Goal: Information Seeking & Learning: Learn about a topic

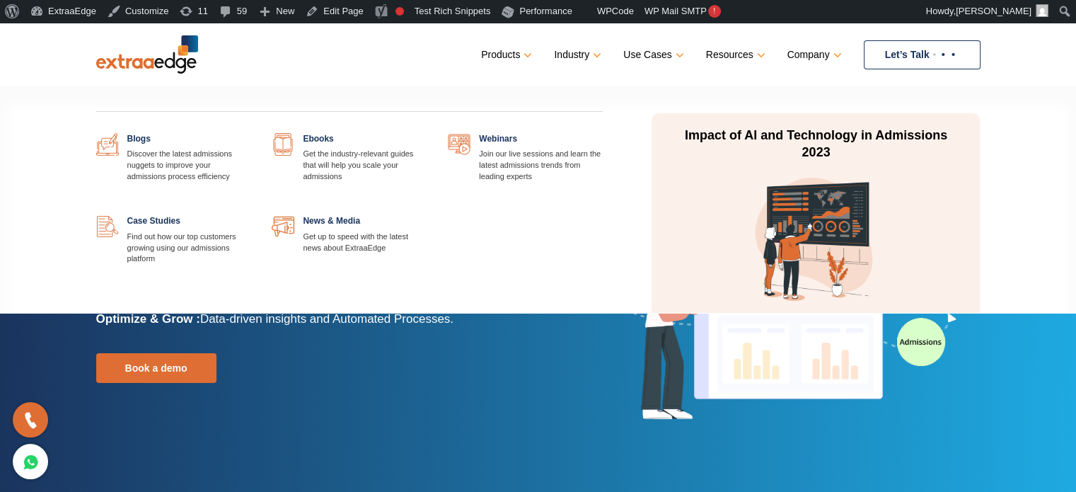
click at [251, 133] on link at bounding box center [251, 133] width 0 height 0
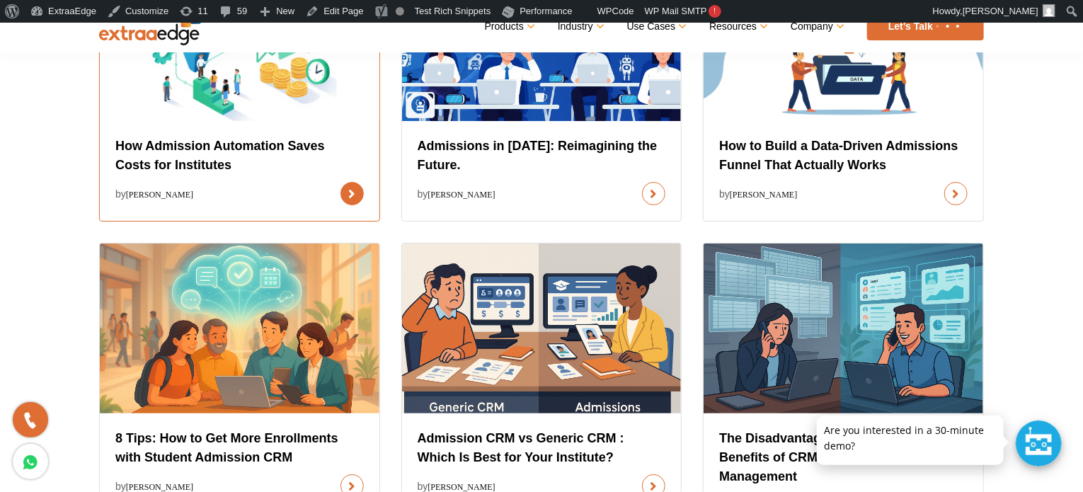
scroll to position [566, 0]
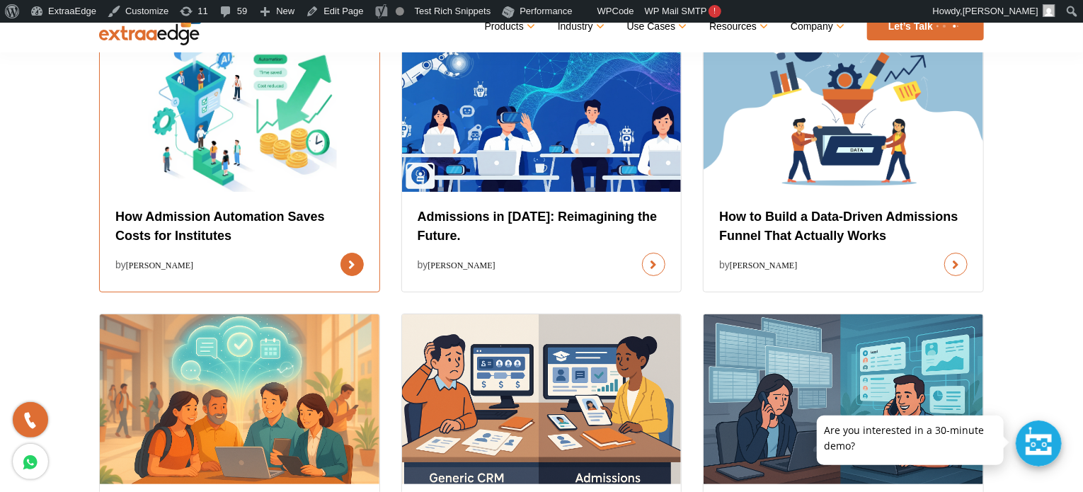
click at [340, 253] on link at bounding box center [351, 264] width 23 height 23
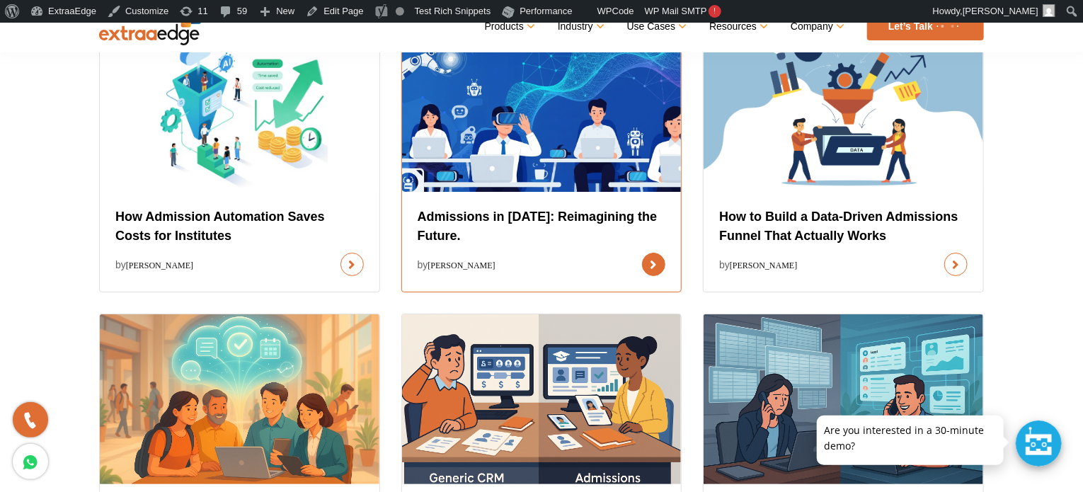
click at [642, 253] on link at bounding box center [653, 264] width 23 height 23
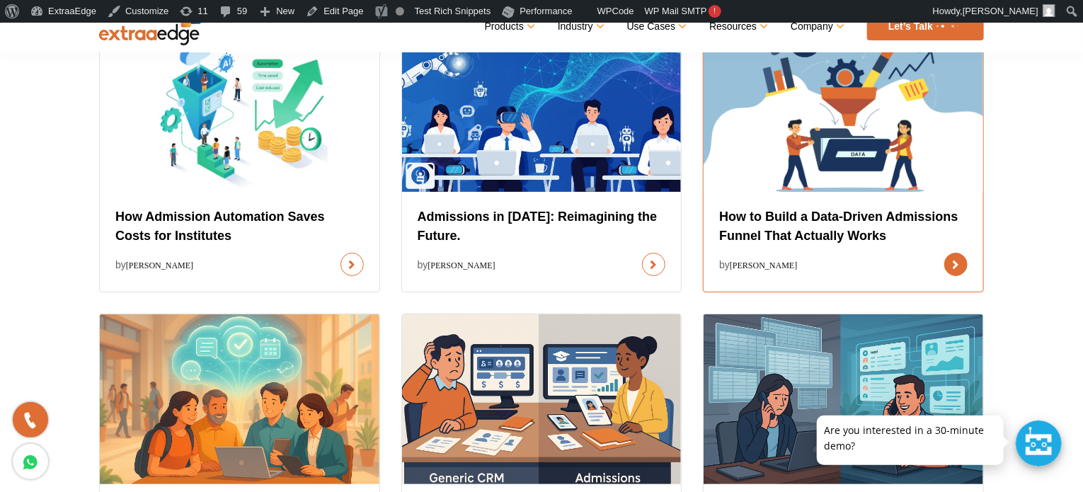
click at [944, 253] on link at bounding box center [955, 264] width 23 height 23
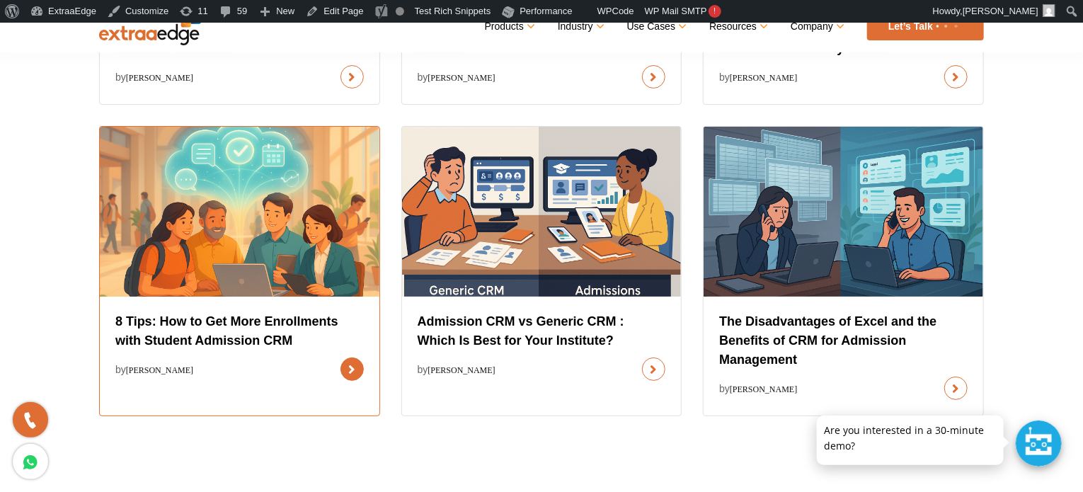
scroll to position [778, 0]
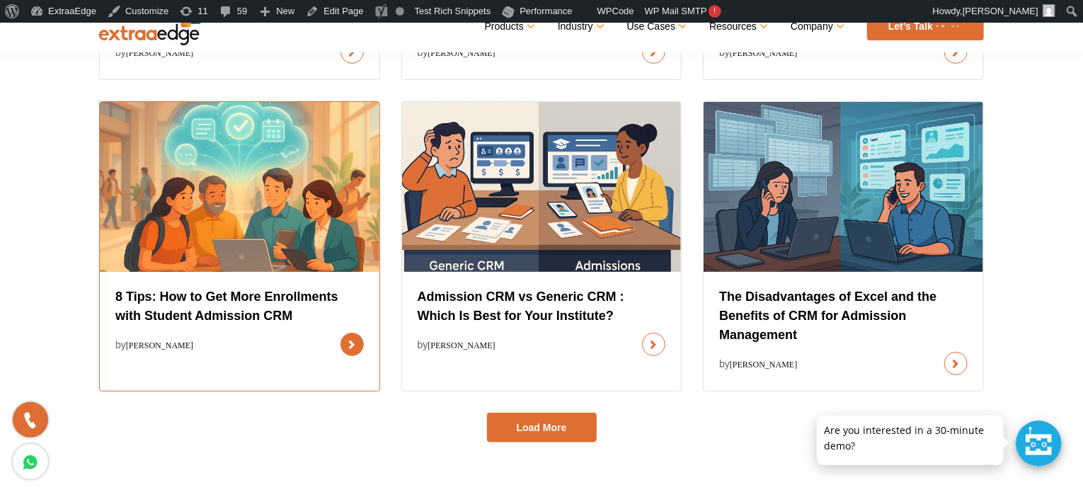
click at [340, 333] on link at bounding box center [351, 344] width 23 height 23
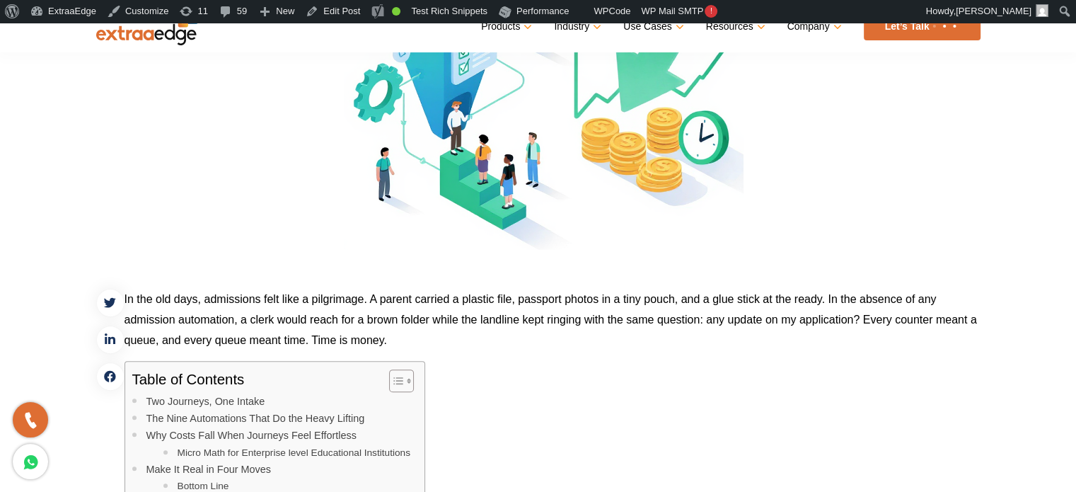
scroll to position [708, 0]
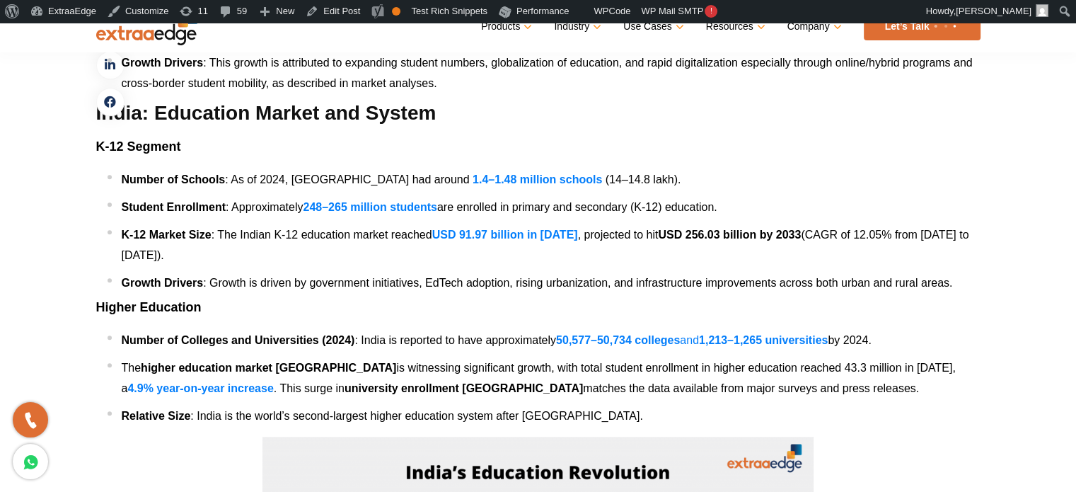
scroll to position [1486, 0]
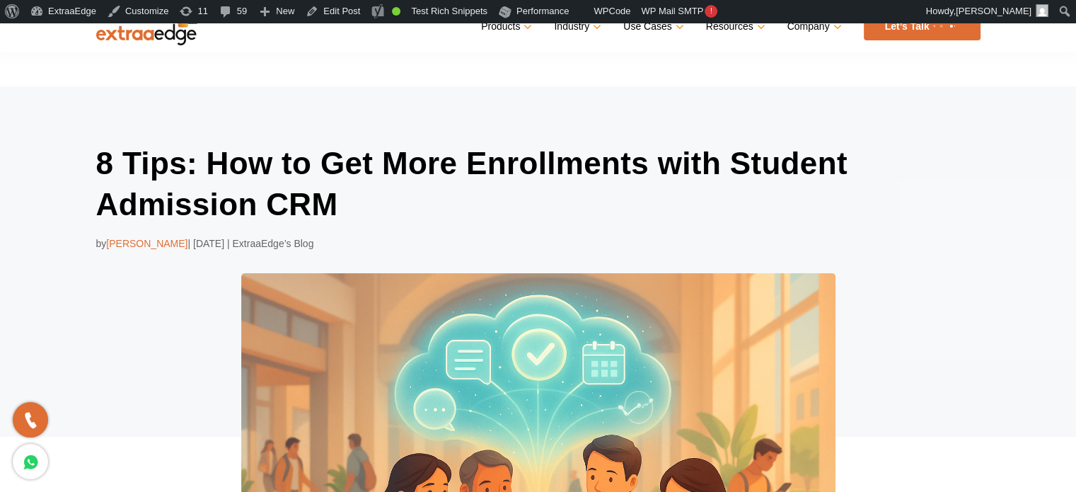
scroll to position [967, 0]
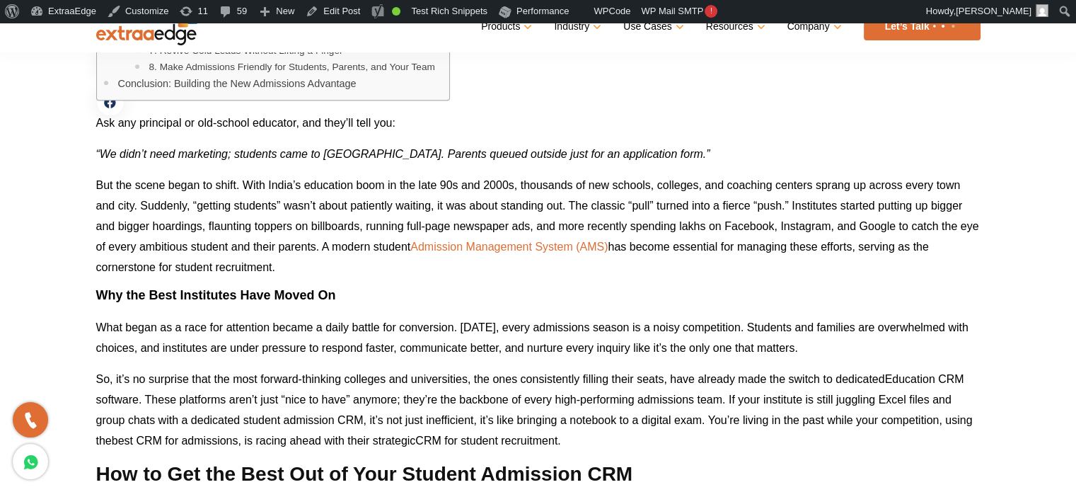
click at [443, 246] on link "Admission Management System (AMS)" at bounding box center [508, 247] width 197 height 12
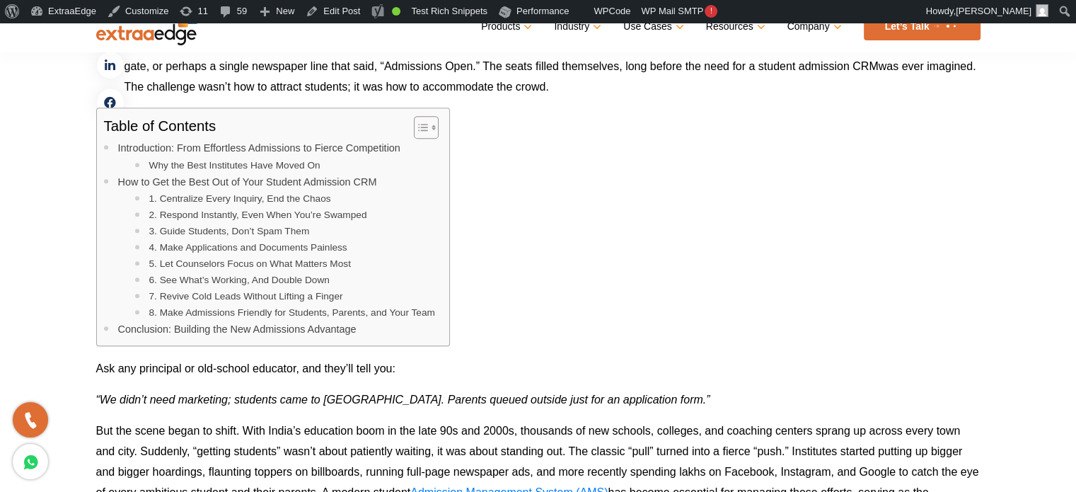
scroll to position [684, 0]
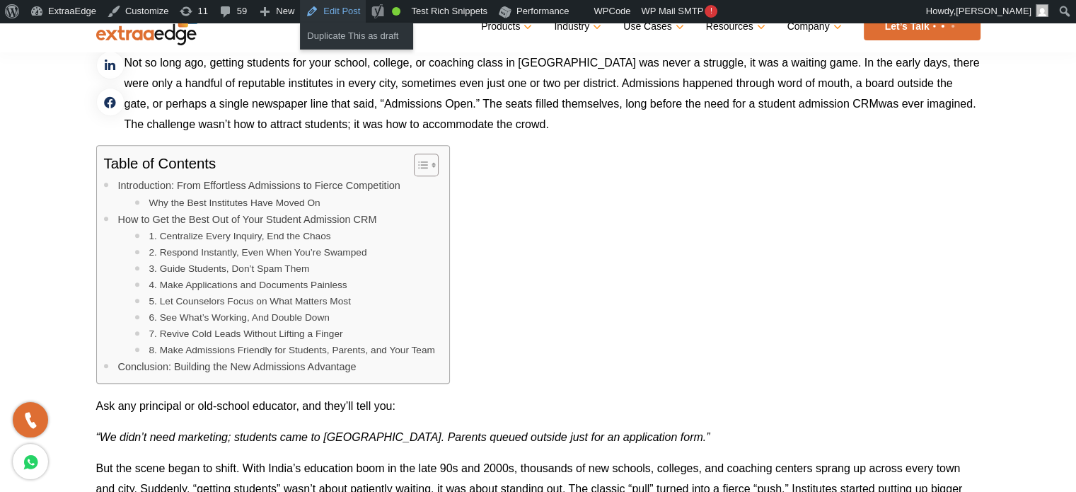
click at [324, 8] on link "Edit Post" at bounding box center [333, 11] width 66 height 23
